Goal: Information Seeking & Learning: Check status

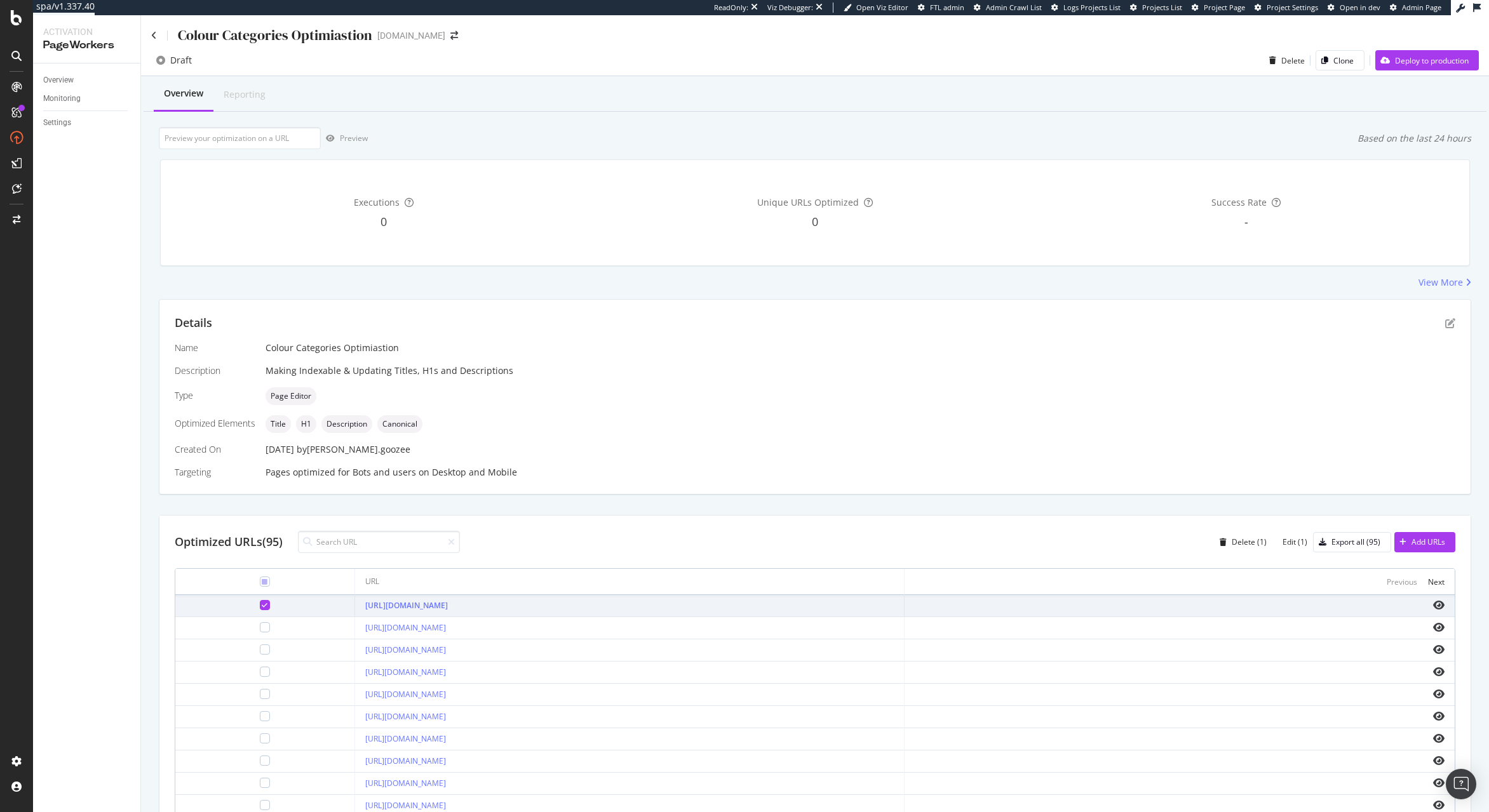
scroll to position [177, 0]
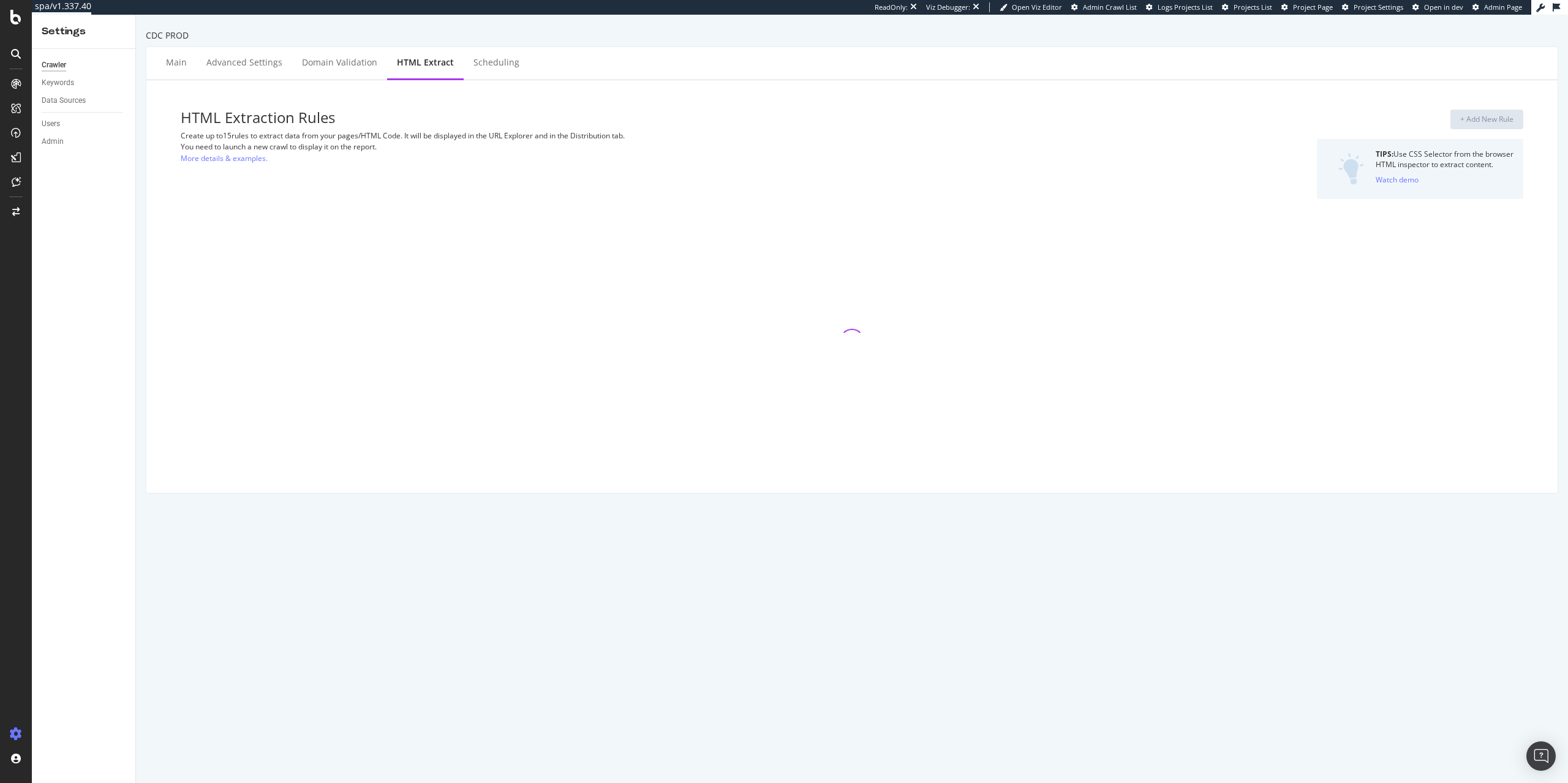
select select "exist"
select select "list"
select select "html.length"
select select "i"
select select "html.length"
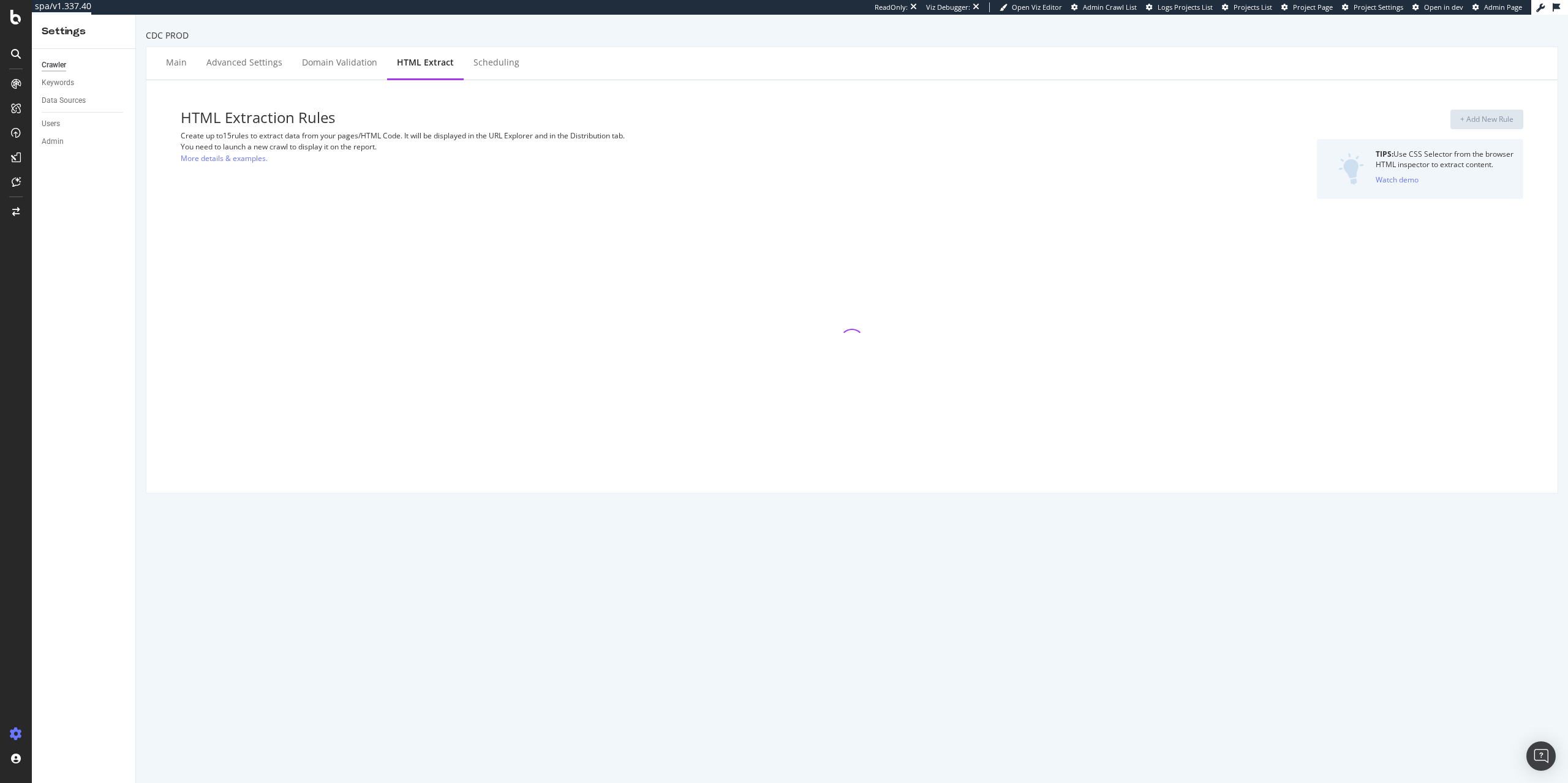
select select "exist"
select select "list"
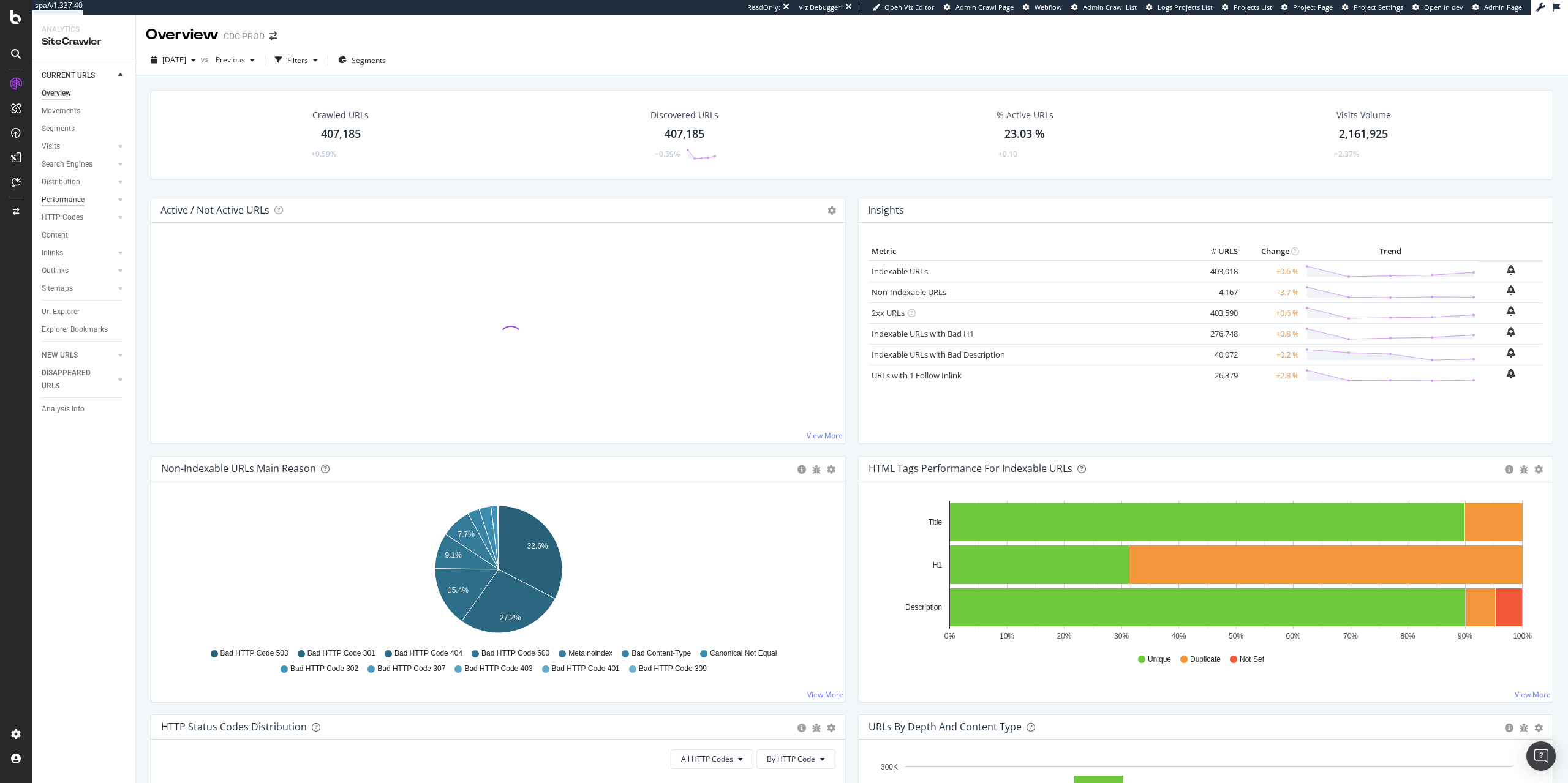
click at [66, 201] on div "Performance" at bounding box center [63, 200] width 43 height 13
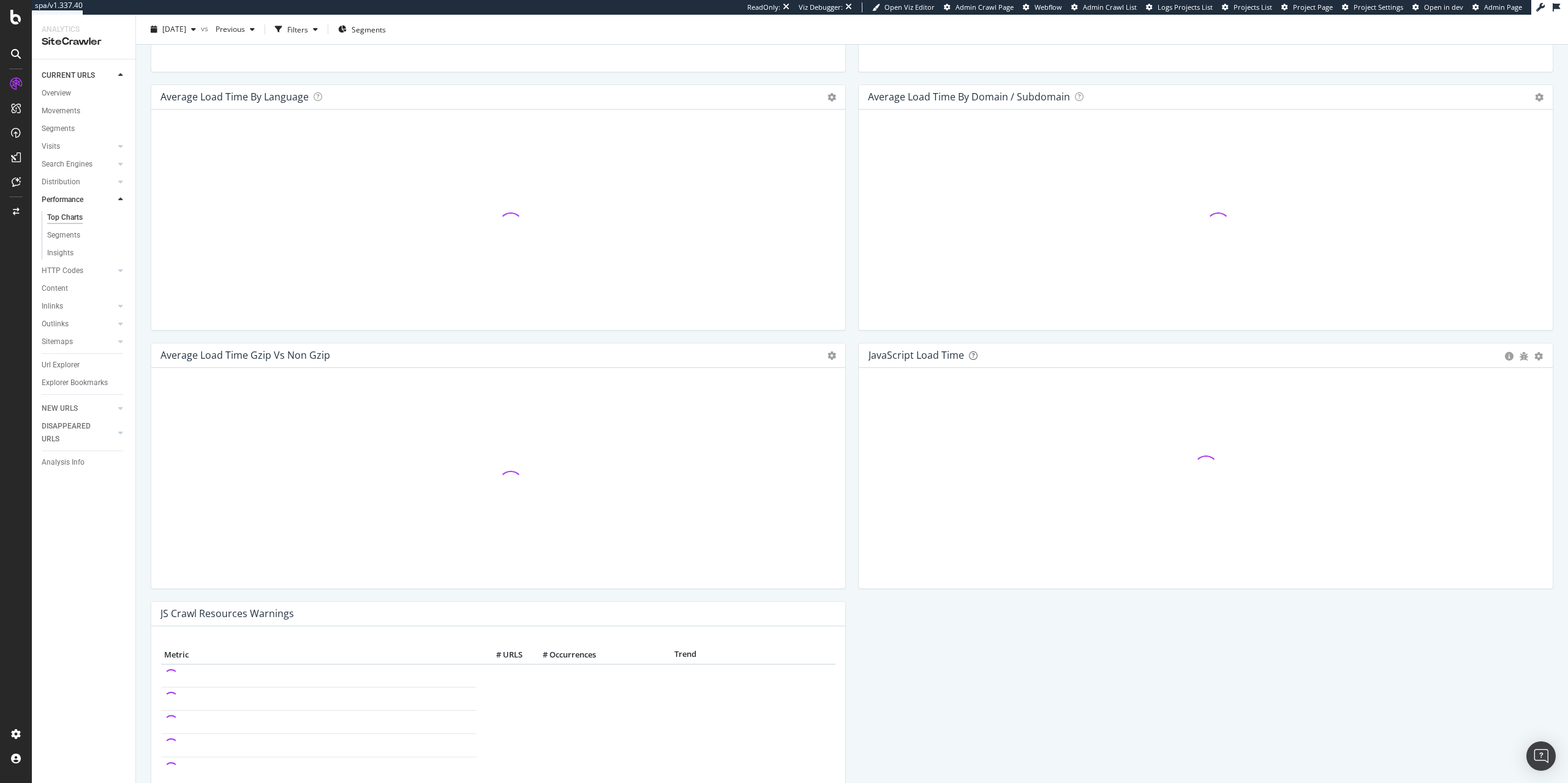
scroll to position [687, 0]
